Goal: Task Accomplishment & Management: Manage account settings

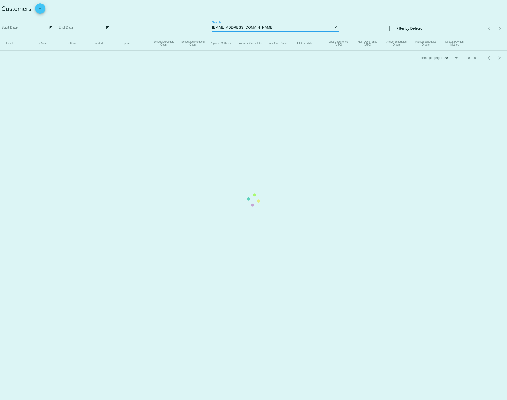
click at [248, 27] on app-dashboard-customers "Customers add Start Date End Date annkossakowski@gmail.com Search close Filter …" at bounding box center [253, 32] width 507 height 65
click at [248, 36] on mat-table "Email First Name Last Name Created Updated Scheduled Orders Count Scheduled Pro…" at bounding box center [253, 43] width 507 height 15
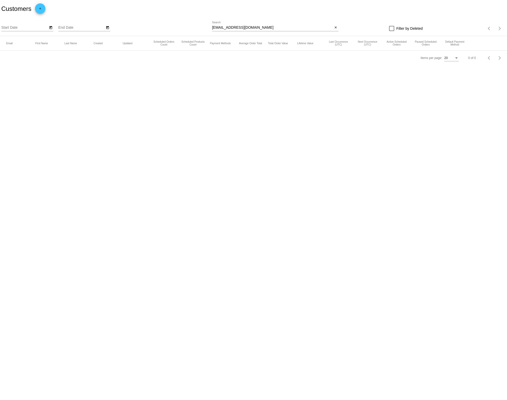
click at [265, 30] on div "annkossakowski@gmail.com Search" at bounding box center [272, 26] width 121 height 10
click at [261, 27] on input "annkossakowski@gmail.com" at bounding box center [272, 28] width 121 height 4
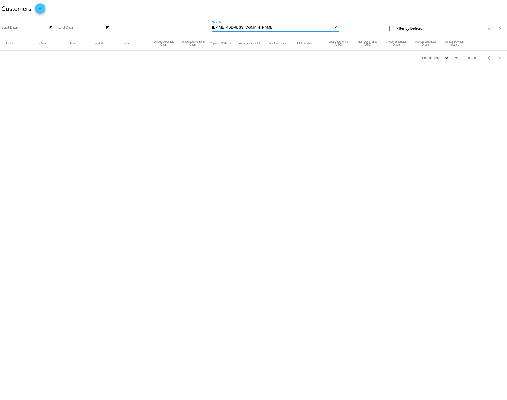
paste input "robertajyahr"
type input "robertajyahr@gmail.com"
click at [481, 58] on mat-icon "edit" at bounding box center [481, 57] width 6 height 8
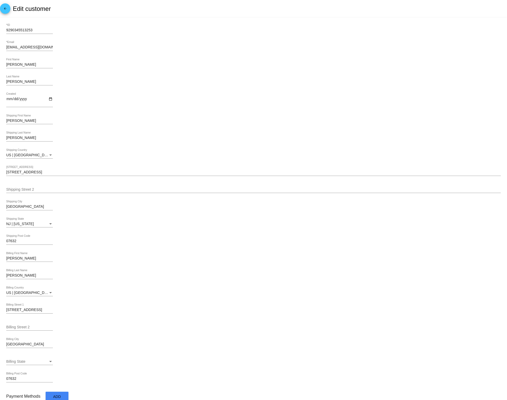
scroll to position [63, 0]
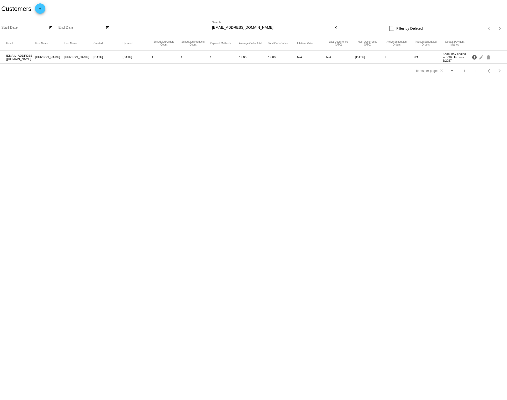
click at [474, 56] on mat-icon "info" at bounding box center [474, 57] width 6 height 8
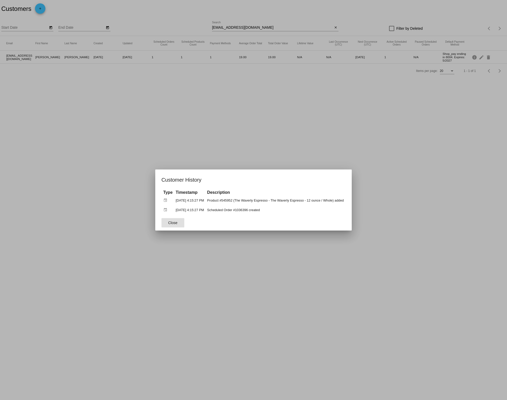
click at [153, 133] on div at bounding box center [253, 200] width 507 height 400
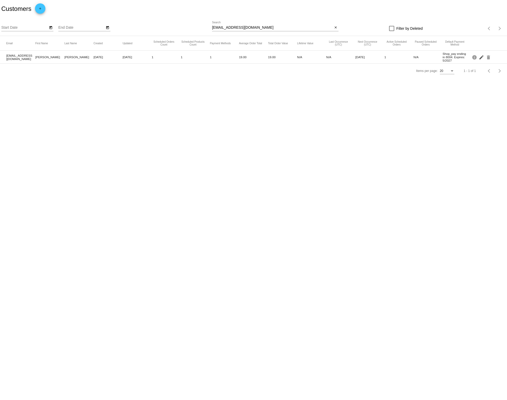
click at [480, 56] on mat-icon "edit" at bounding box center [481, 57] width 6 height 8
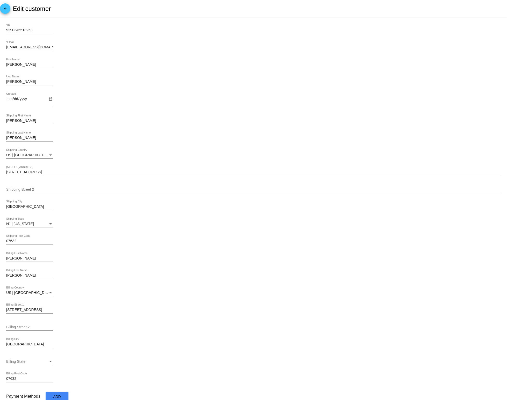
scroll to position [63, 0]
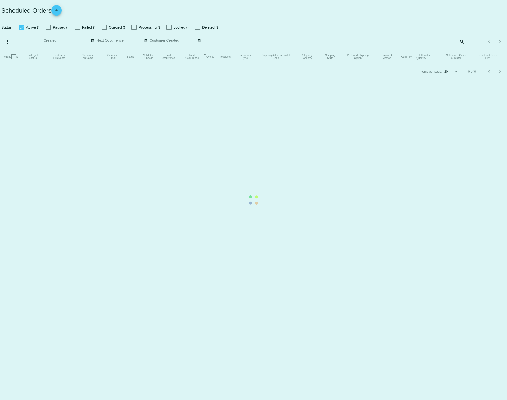
checkbox input "false"
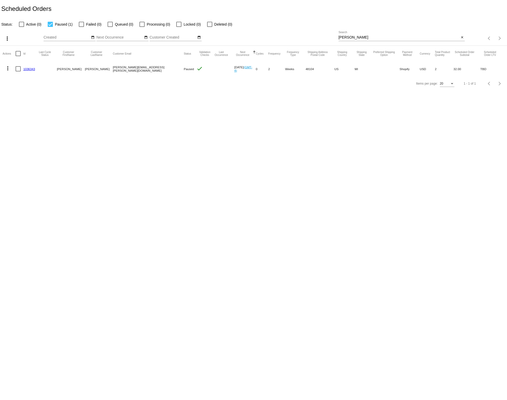
click at [49, 24] on div at bounding box center [50, 24] width 5 height 5
click at [50, 27] on input "Paused (1)" at bounding box center [50, 27] width 0 height 0
checkbox input "false"
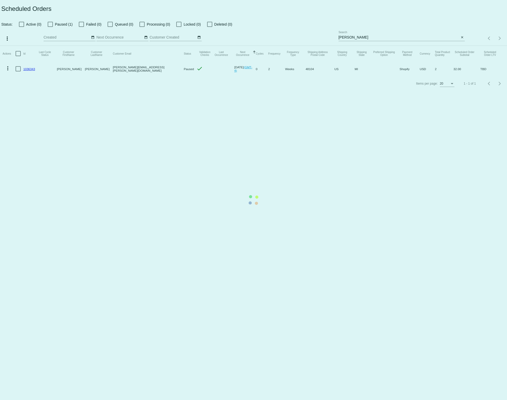
click at [383, 46] on mat-table "Actions Id Last Cycle Status Customer FirstName Customer LastName Customer Emai…" at bounding box center [253, 61] width 507 height 31
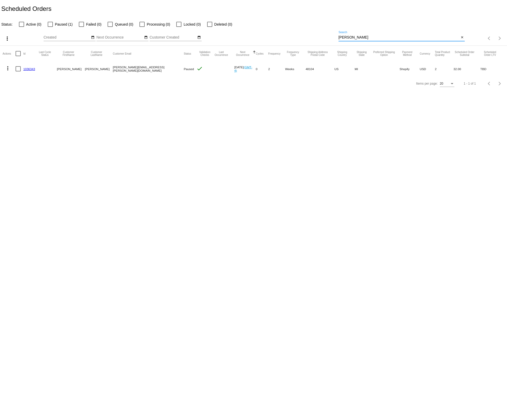
click at [383, 36] on input "Arato" at bounding box center [398, 37] width 121 height 4
paste input "robertajyahr@gmail.com"
type input "robertajyahr@gmail.com"
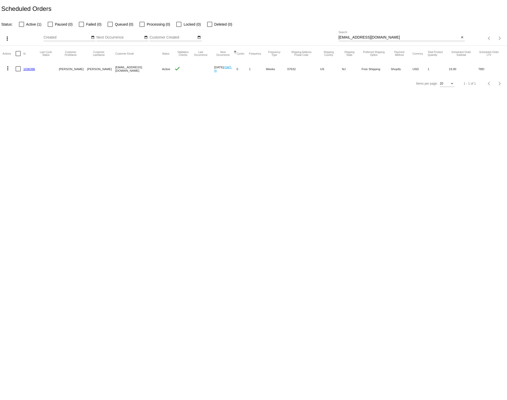
click at [26, 69] on link "1036396" at bounding box center [29, 68] width 12 height 3
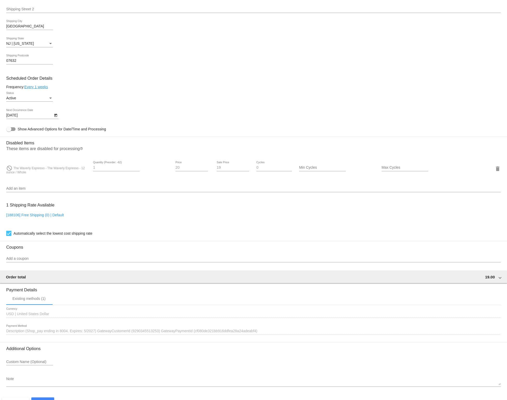
scroll to position [197, 0]
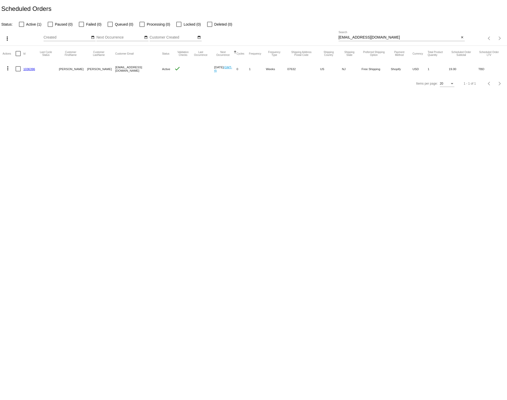
click at [368, 36] on input "robertajyahr@gmail.com" at bounding box center [398, 37] width 121 height 4
paste input "j.cumminsnyc"
type input "j.cumminsnyc@gmail.com"
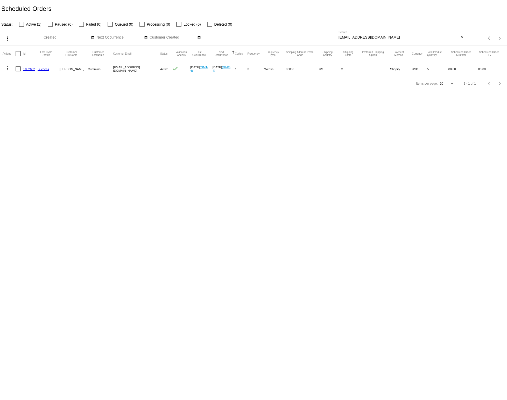
click at [368, 35] on div "[EMAIL_ADDRESS][DOMAIN_NAME] Search" at bounding box center [398, 36] width 121 height 10
click at [368, 35] on div "j.cumminsnyc@gmail.com Search" at bounding box center [398, 36] width 121 height 10
paste input "[EMAIL_ADDRESS][DOMAIN_NAME]"
click at [368, 35] on div "j.cumminsnyc@gmail.comyoshi503@gmail.com Search" at bounding box center [398, 36] width 121 height 10
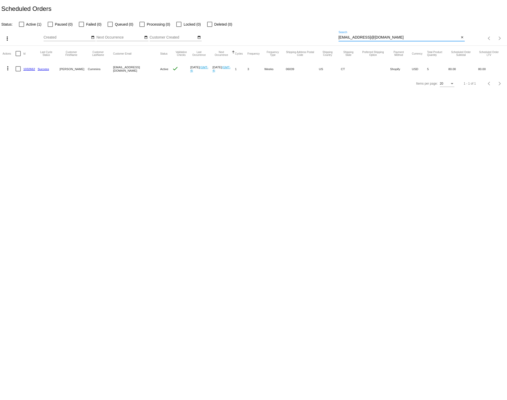
click at [368, 35] on div "j.cumminsnyc@gmail.comyoshi503@gmail.com Search" at bounding box center [398, 36] width 121 height 10
click at [368, 35] on app-dashboard-scheduled-orders "Scheduled Orders Status: Active (1) Paused (0) Failed (0) Queued (0) Processing…" at bounding box center [253, 45] width 507 height 91
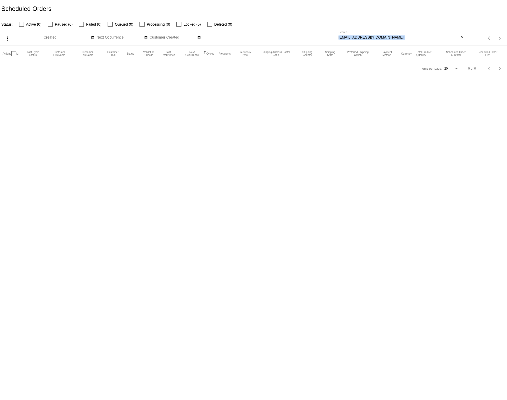
click at [375, 39] on input "j.cumminsnyc@gmail.comyoshi503@gmail.com" at bounding box center [398, 37] width 121 height 4
paste input
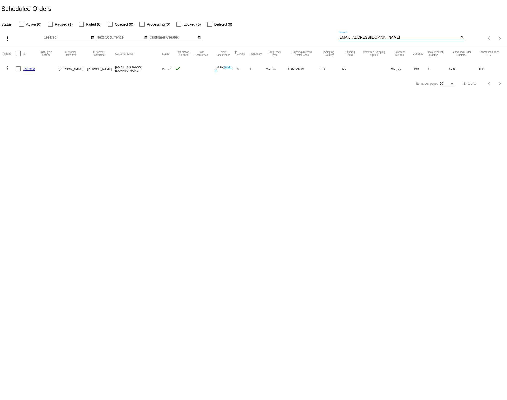
type input "yoshi503@gmail.com"
click at [358, 38] on input "[EMAIL_ADDRESS][DOMAIN_NAME]" at bounding box center [398, 37] width 121 height 4
click at [358, 38] on input "yoshi503@gmail.com" at bounding box center [398, 37] width 121 height 4
paste input "danielrdeleo"
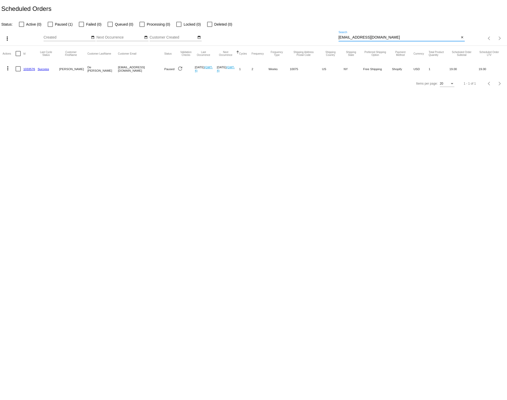
type input "[EMAIL_ADDRESS][DOMAIN_NAME]"
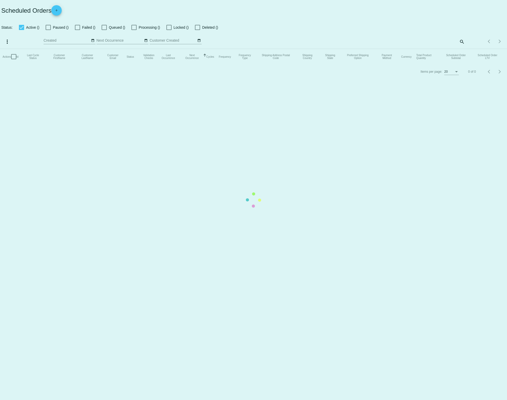
checkbox input "false"
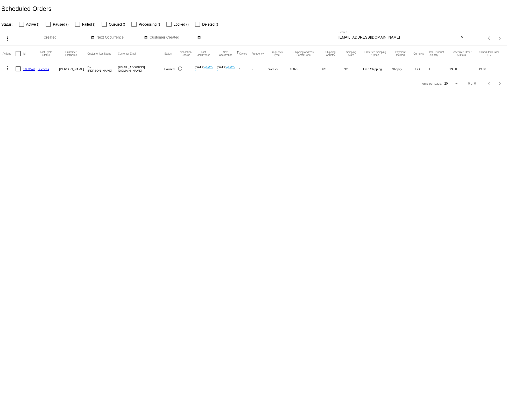
click at [365, 36] on input "[EMAIL_ADDRESS][DOMAIN_NAME]" at bounding box center [398, 37] width 121 height 4
click at [365, 36] on input "danielrdeleo@gmail.com" at bounding box center [398, 37] width 121 height 4
paste input "alex@alexhannaonline"
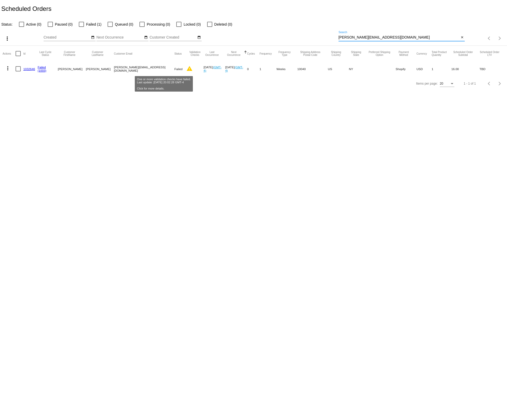
type input "alex@alexhannaonline.com"
click at [186, 69] on mat-icon "warning" at bounding box center [189, 69] width 6 height 6
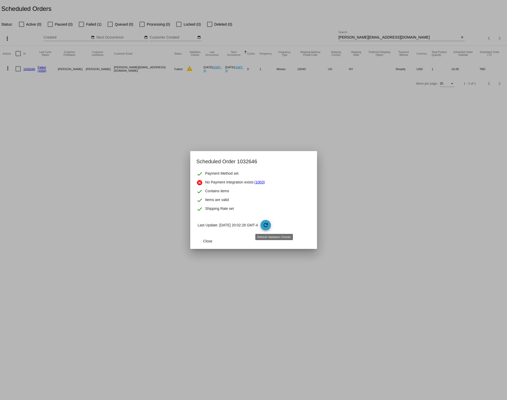
click at [269, 225] on mat-icon "refresh" at bounding box center [265, 225] width 6 height 6
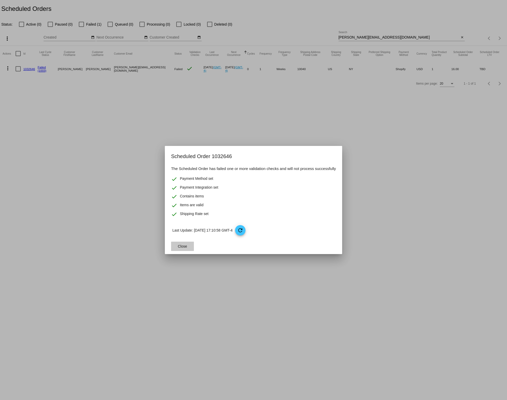
click at [178, 247] on span "Close" at bounding box center [182, 247] width 9 height 4
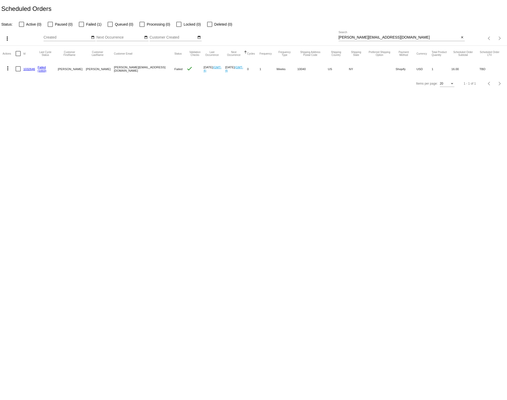
click at [29, 70] on link "1032646" at bounding box center [29, 68] width 12 height 3
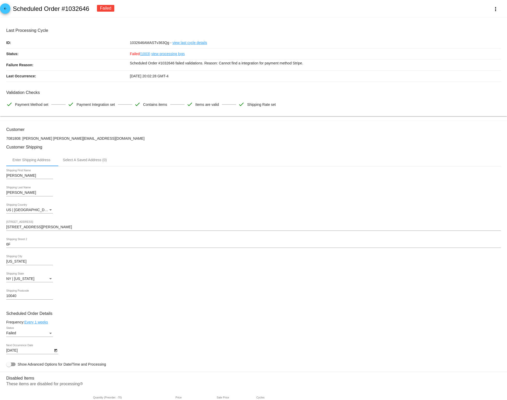
click at [161, 55] on link "view processing logs" at bounding box center [167, 53] width 33 height 11
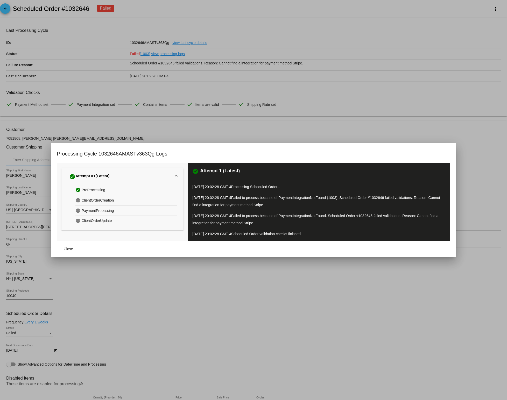
click at [248, 290] on div at bounding box center [253, 200] width 507 height 400
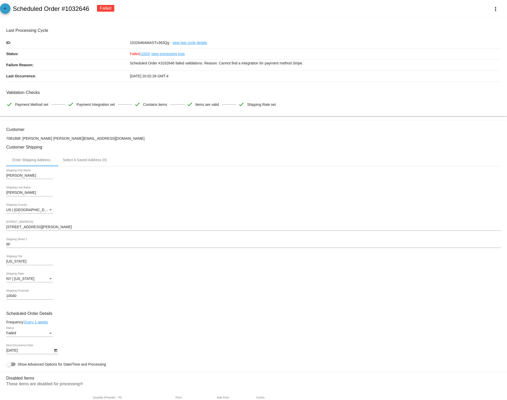
click at [4, 8] on mat-icon "arrow_back" at bounding box center [5, 10] width 6 height 6
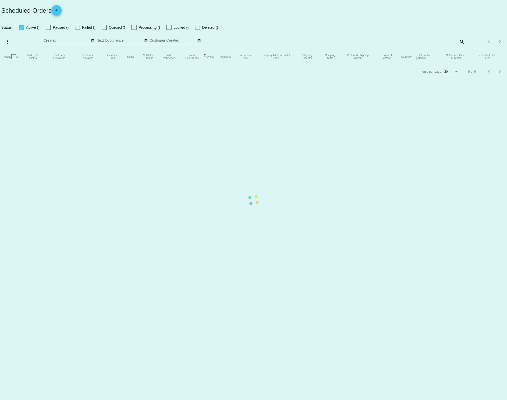
checkbox input "false"
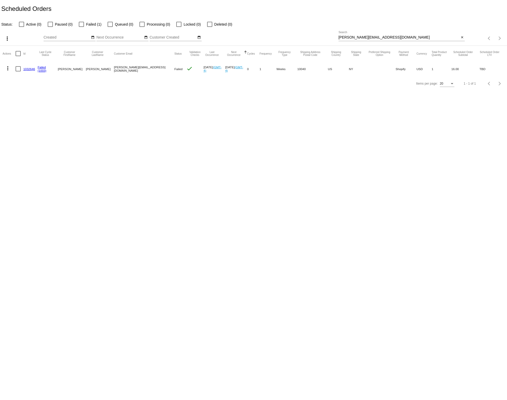
click at [368, 37] on input "[PERSON_NAME][EMAIL_ADDRESS][DOMAIN_NAME]" at bounding box center [398, 37] width 121 height 4
paste input "[PERSON_NAME][EMAIL_ADDRESS]"
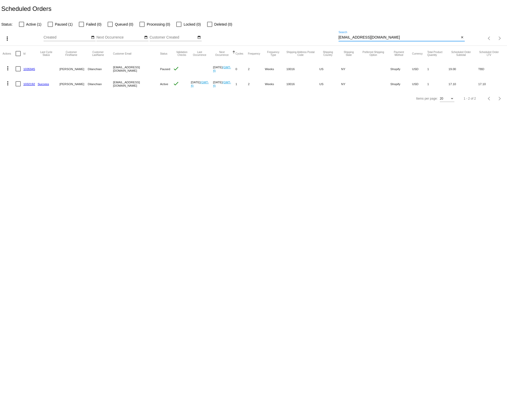
type input "[EMAIL_ADDRESS][DOMAIN_NAME]"
click at [9, 67] on mat-icon "more_vert" at bounding box center [8, 68] width 6 height 6
click at [164, 123] on div at bounding box center [253, 200] width 507 height 400
